Goal: Information Seeking & Learning: Check status

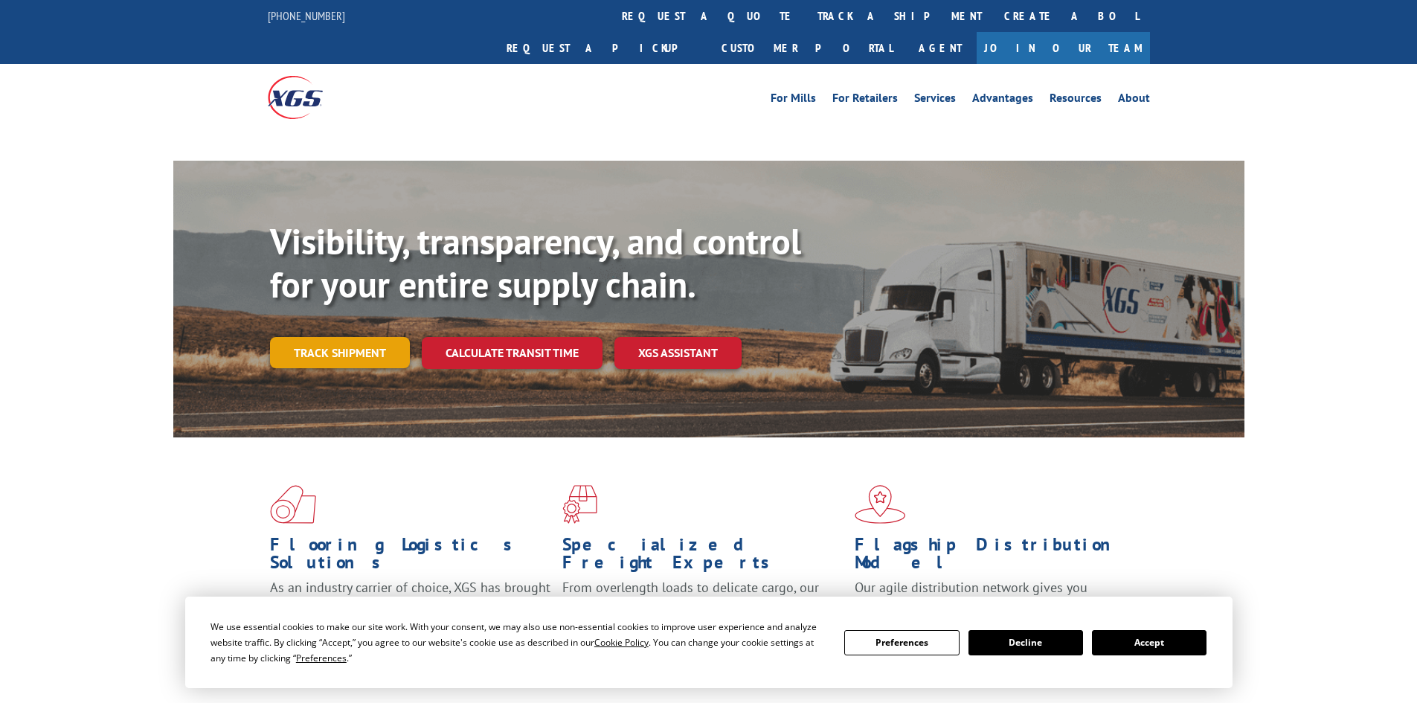
click at [363, 337] on link "Track shipment" at bounding box center [340, 352] width 140 height 31
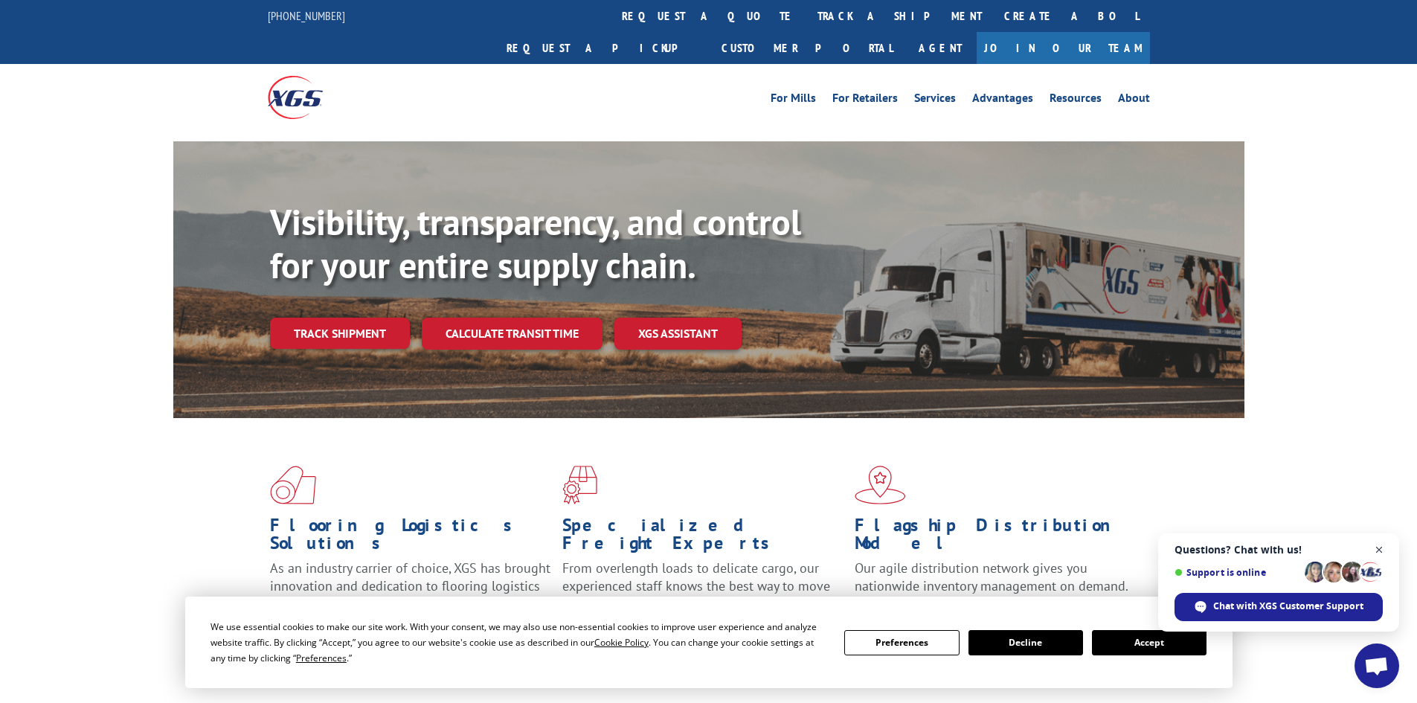
click at [1383, 544] on span "Close chat" at bounding box center [1379, 550] width 19 height 19
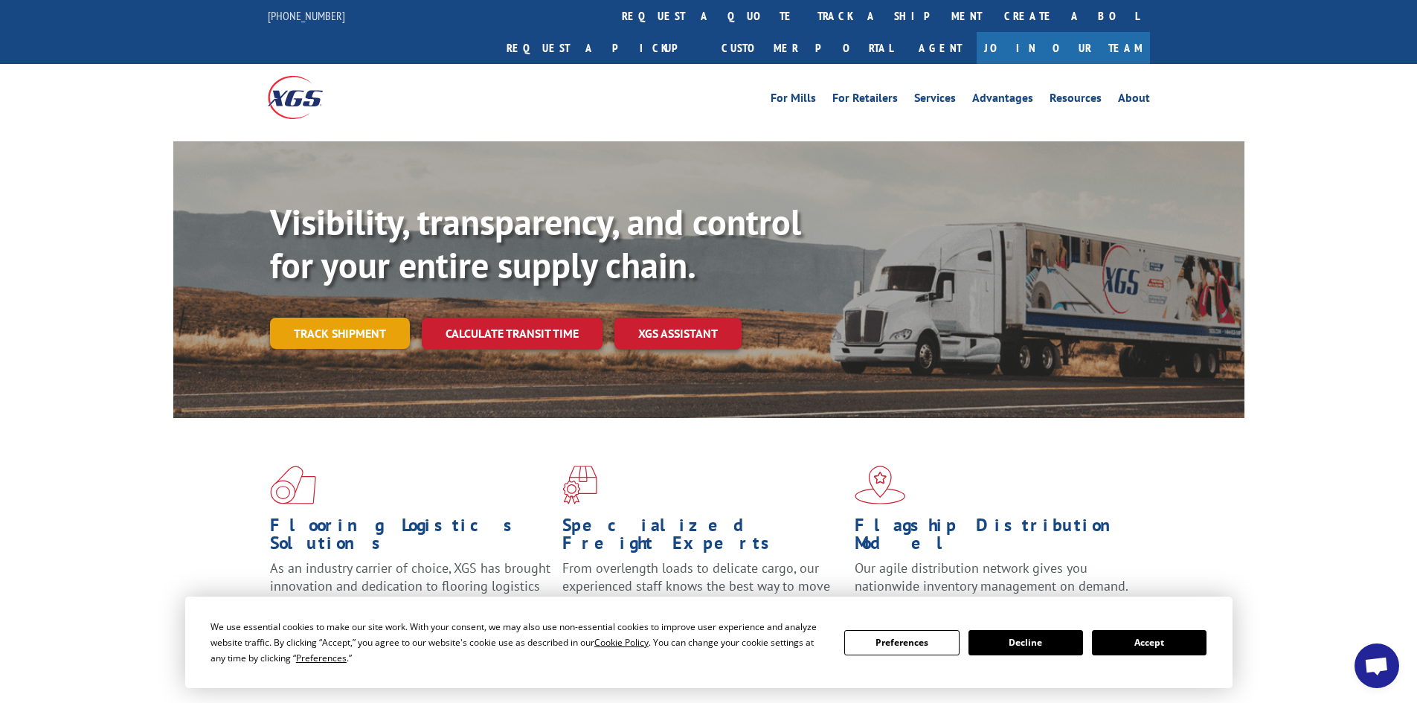
click at [355, 318] on link "Track shipment" at bounding box center [340, 333] width 140 height 31
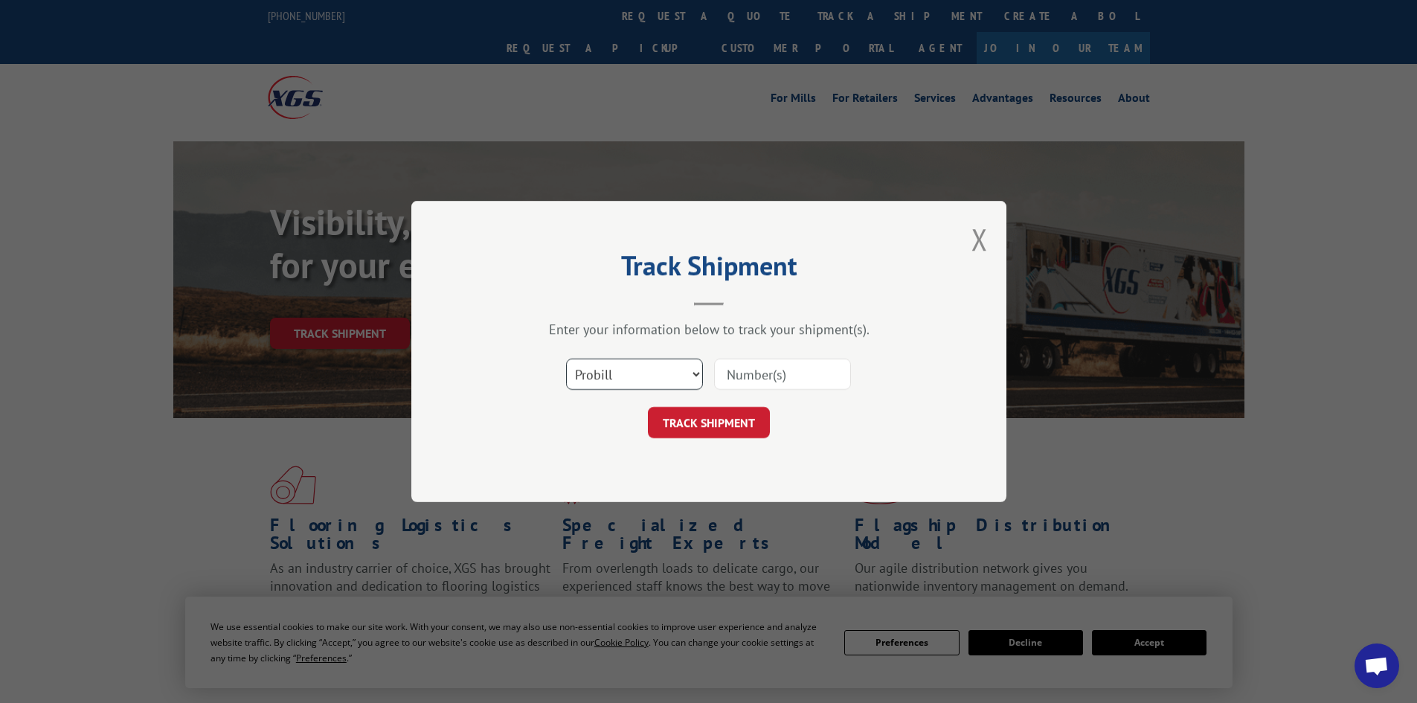
click at [657, 376] on select "Select category... Probill BOL PO" at bounding box center [634, 373] width 137 height 31
select select "po"
click at [566, 358] on select "Select category... Probill BOL PO" at bounding box center [634, 373] width 137 height 31
click at [778, 365] on input at bounding box center [782, 373] width 137 height 31
type input "98513803"
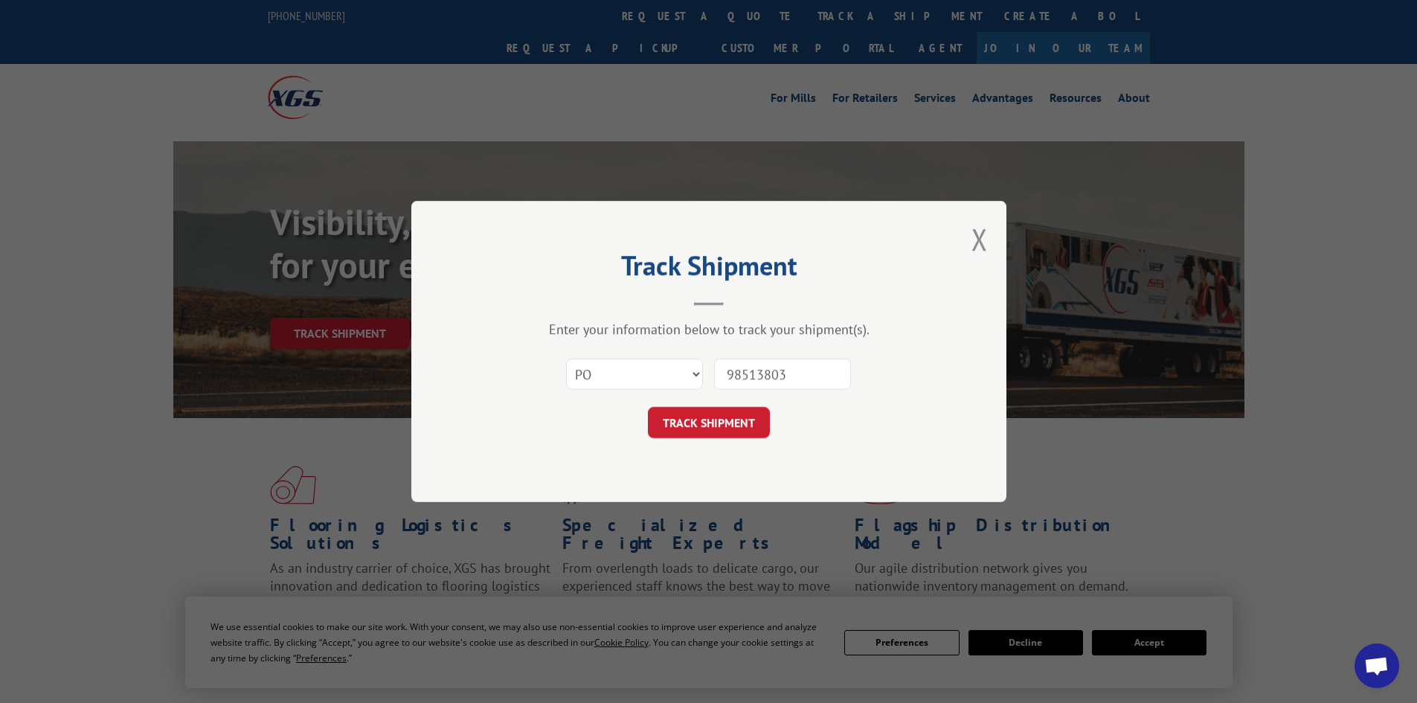
click at [648, 407] on button "TRACK SHIPMENT" at bounding box center [709, 422] width 122 height 31
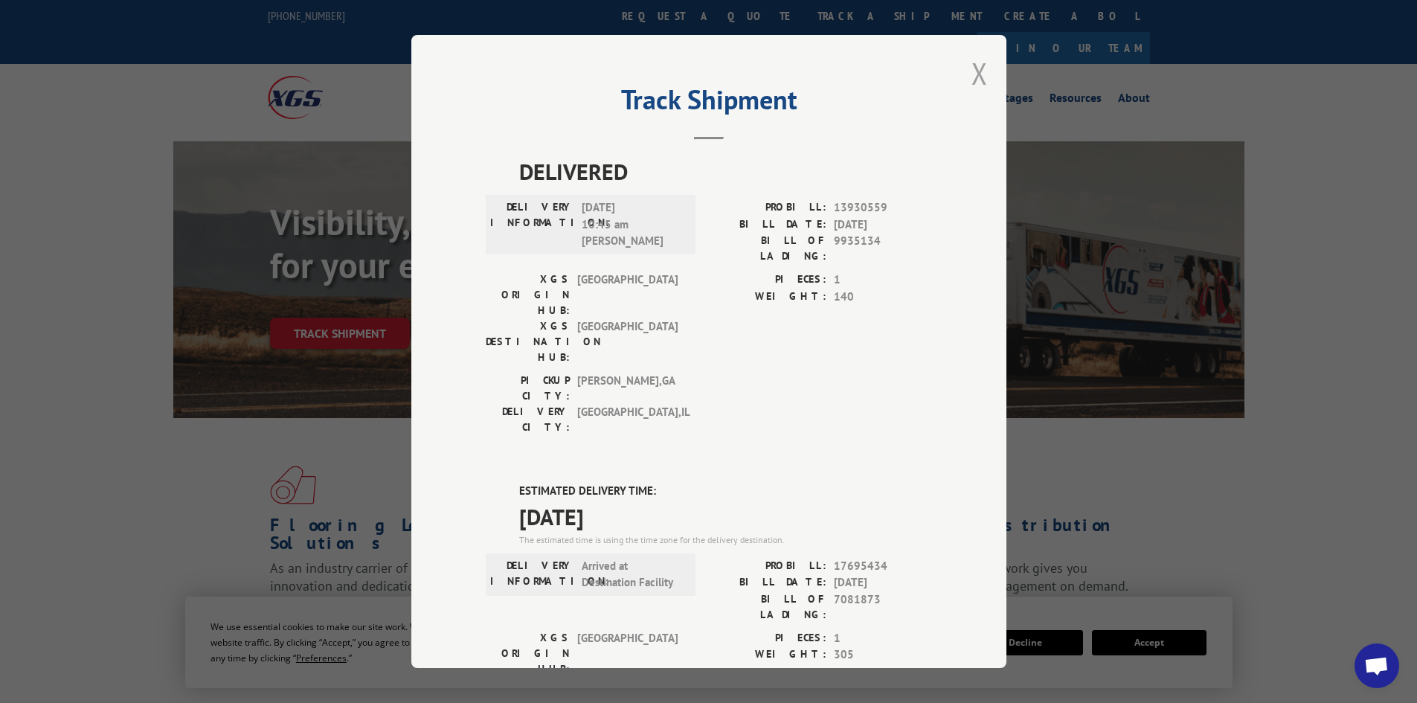
click at [974, 67] on button "Close modal" at bounding box center [979, 73] width 16 height 39
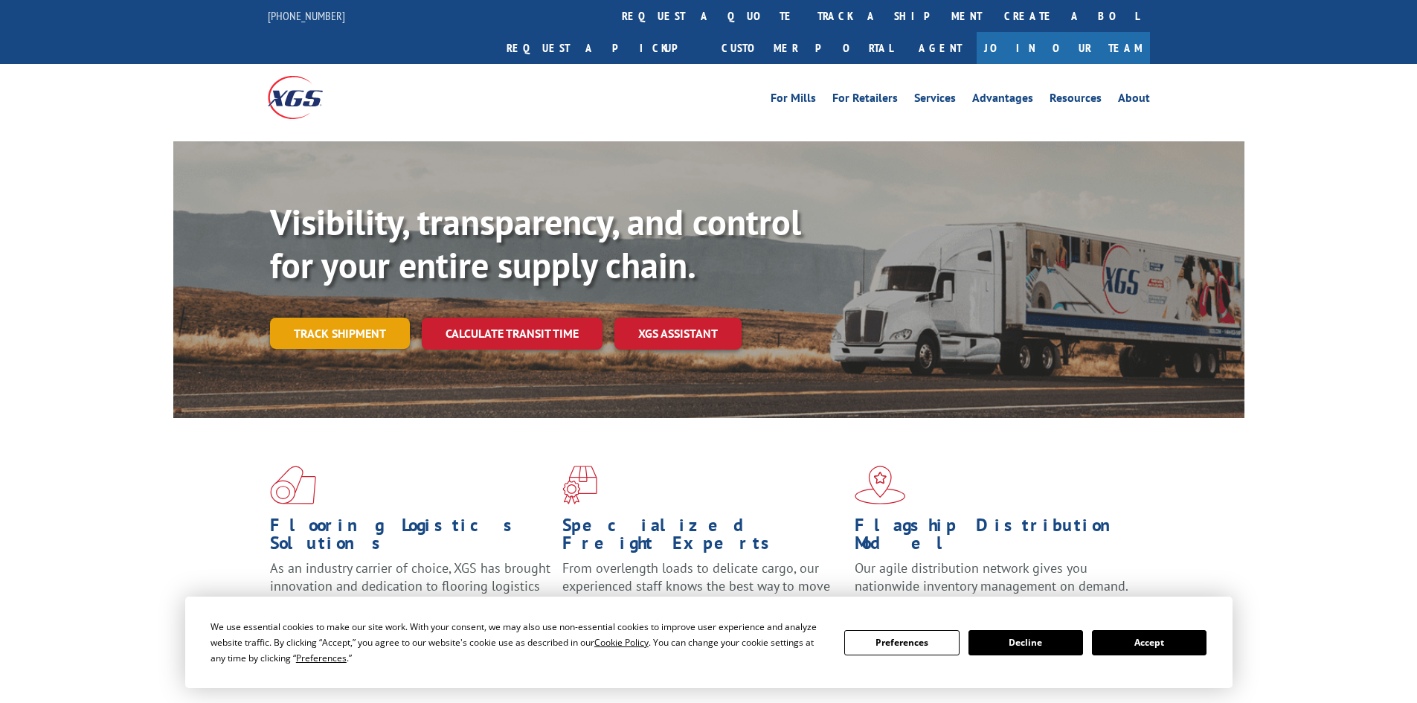
click at [359, 318] on link "Track shipment" at bounding box center [340, 333] width 140 height 31
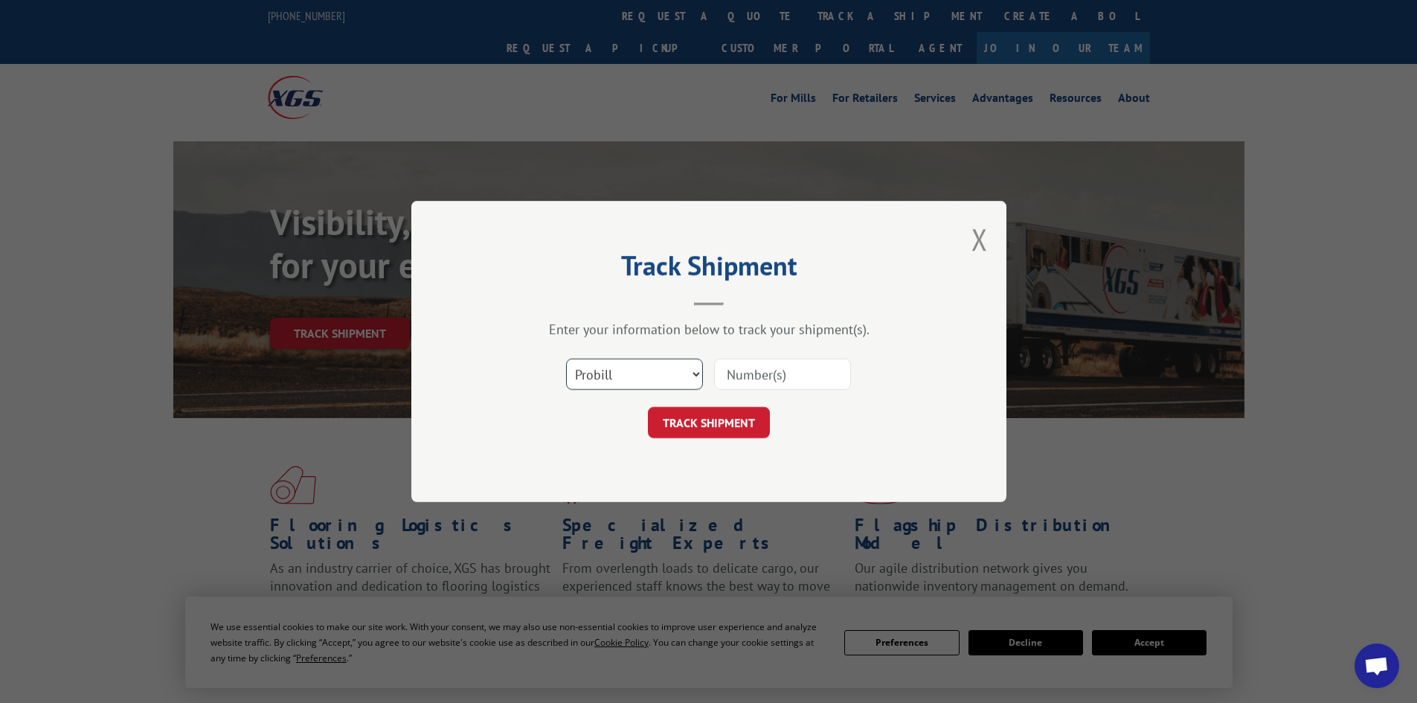
click at [633, 379] on select "Select category... Probill BOL PO" at bounding box center [634, 373] width 137 height 31
select select "po"
click at [566, 358] on select "Select category... Probill BOL PO" at bounding box center [634, 373] width 137 height 31
click at [795, 367] on input at bounding box center [782, 373] width 137 height 31
type input "98513735"
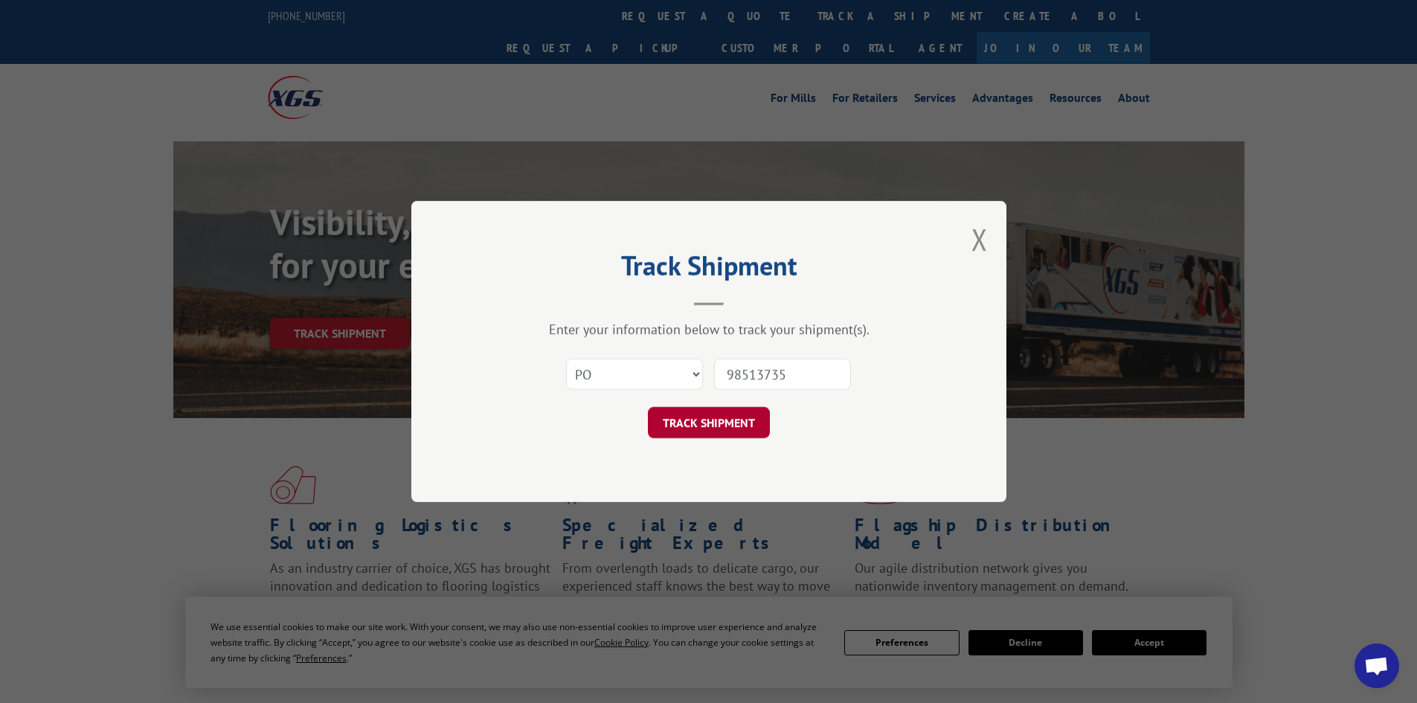
click at [719, 425] on button "TRACK SHIPMENT" at bounding box center [709, 422] width 122 height 31
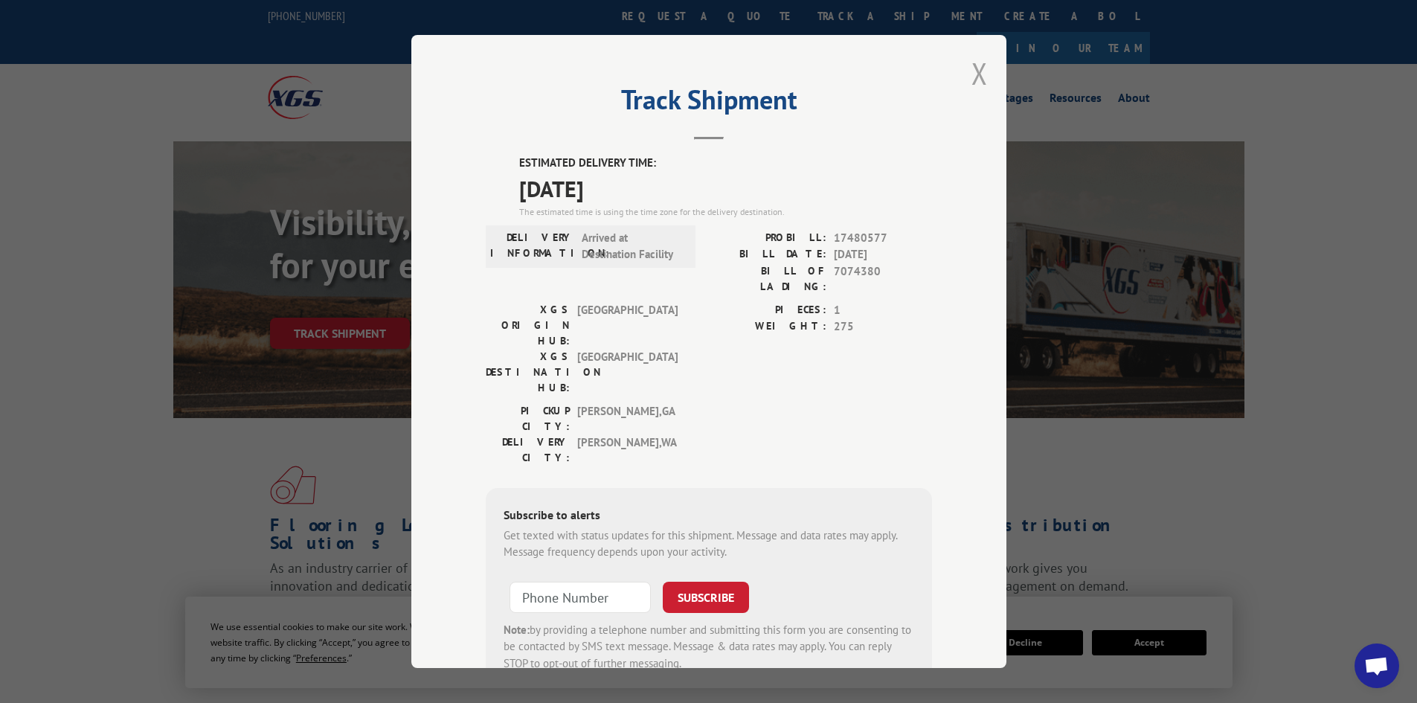
click at [971, 76] on button "Close modal" at bounding box center [979, 73] width 16 height 39
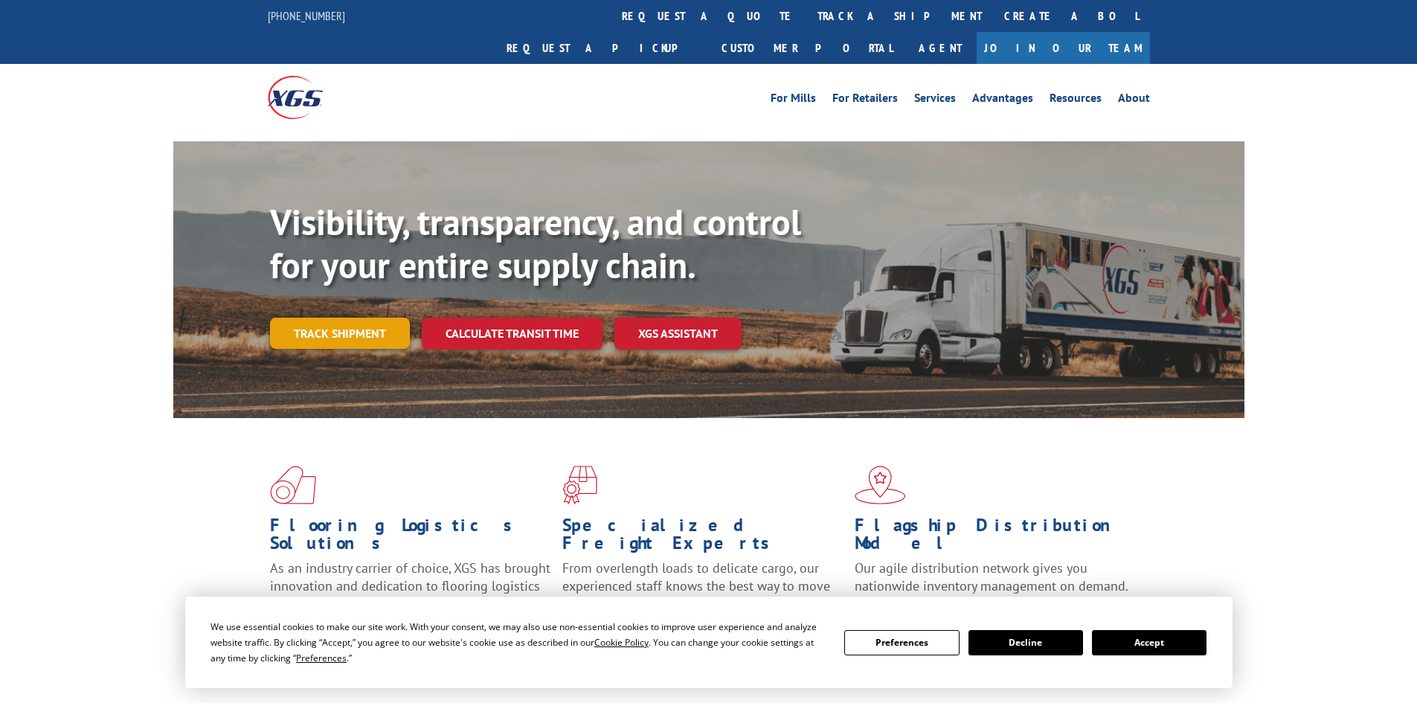
click at [301, 318] on link "Track shipment" at bounding box center [340, 333] width 140 height 31
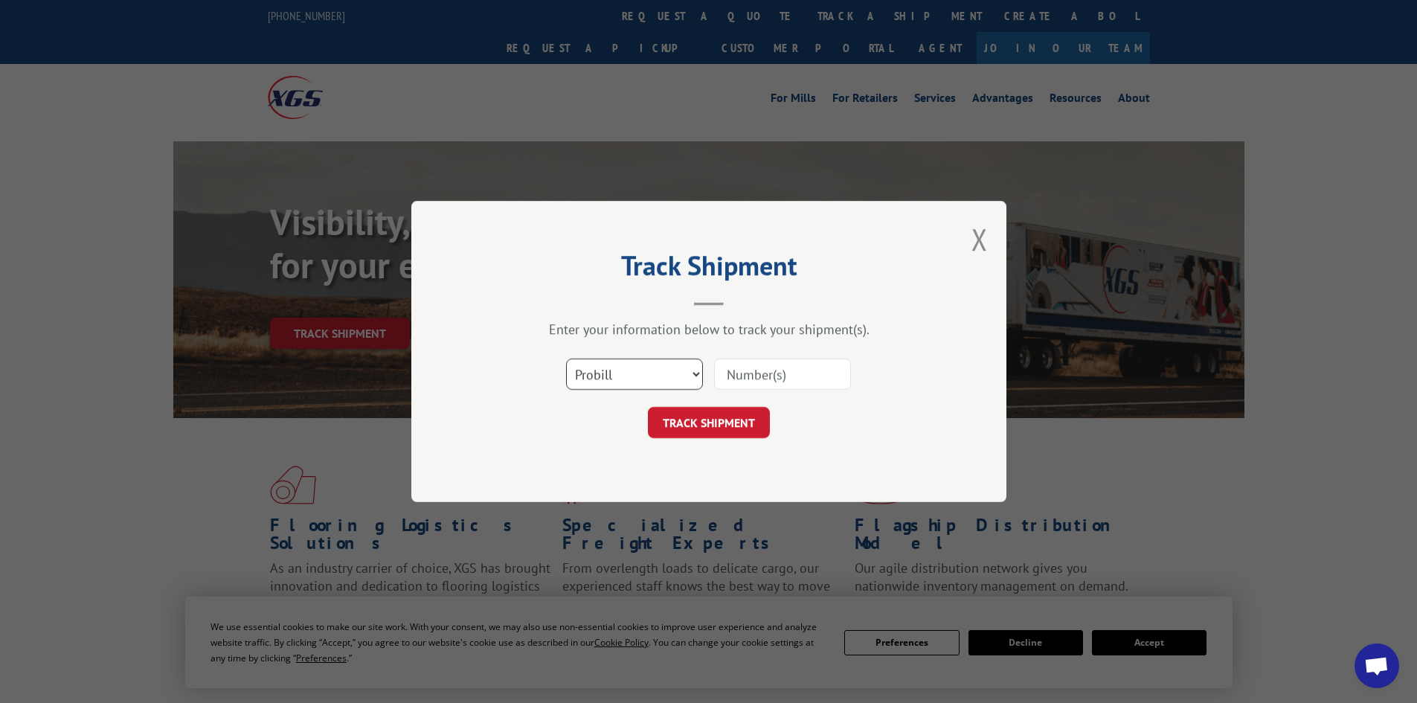
click at [606, 372] on select "Select category... Probill BOL PO" at bounding box center [634, 373] width 137 height 31
select select "po"
click at [566, 358] on select "Select category... Probill BOL PO" at bounding box center [634, 373] width 137 height 31
click at [805, 369] on input at bounding box center [782, 373] width 137 height 31
type input "98513683"
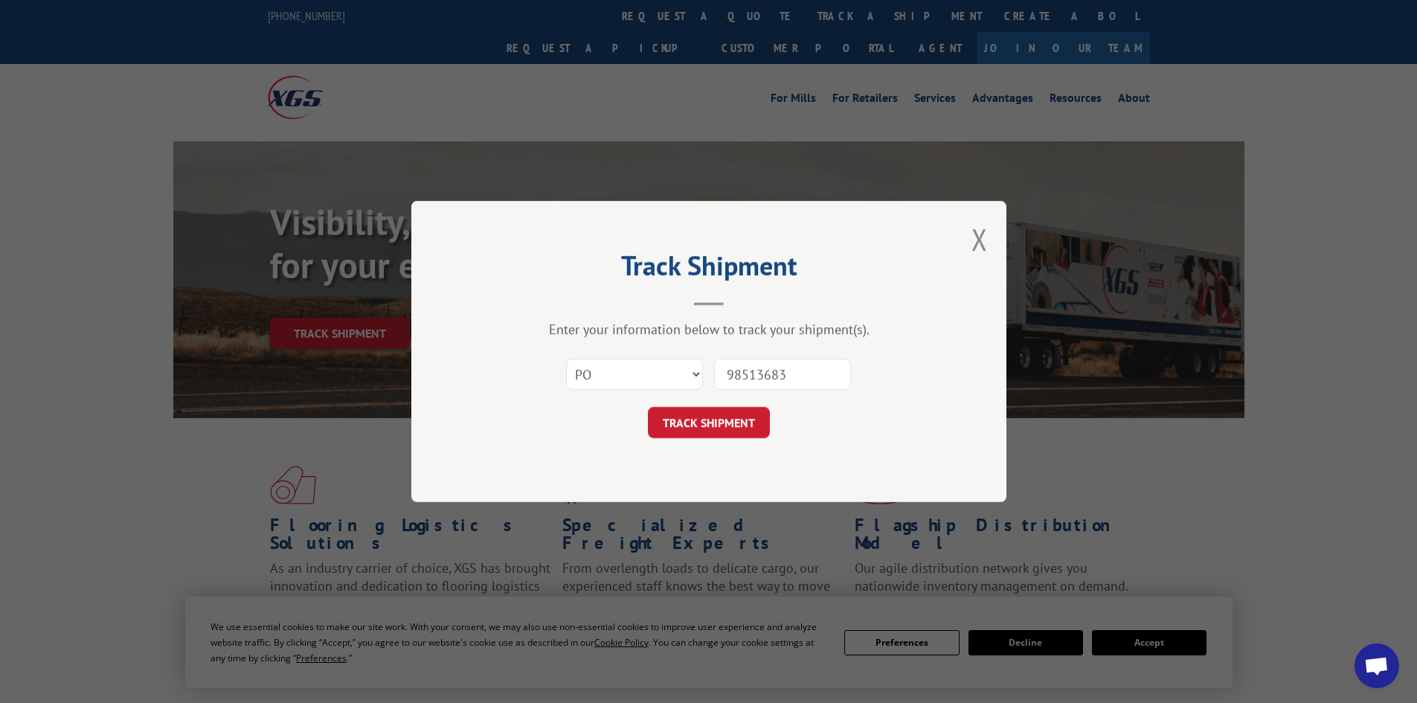
click at [648, 407] on button "TRACK SHIPMENT" at bounding box center [709, 422] width 122 height 31
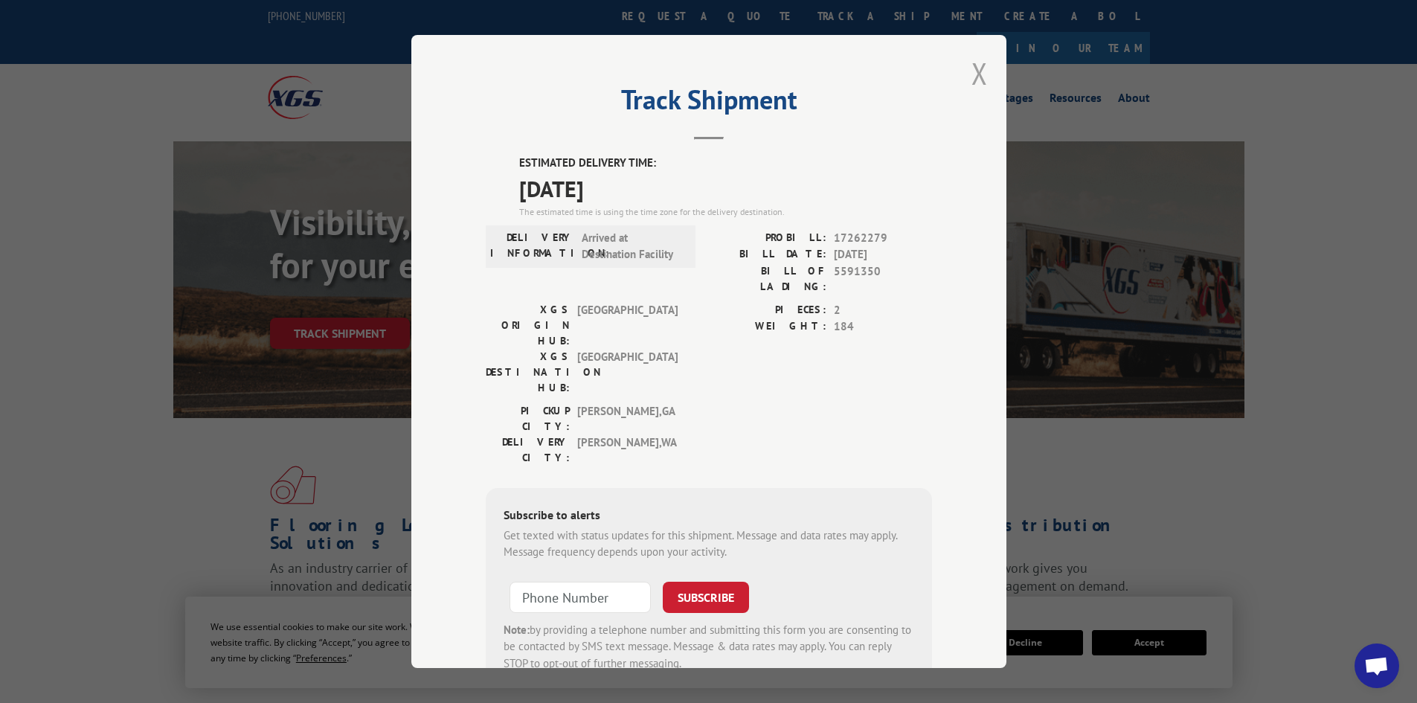
click at [971, 71] on button "Close modal" at bounding box center [979, 73] width 16 height 39
